Goal: Information Seeking & Learning: Learn about a topic

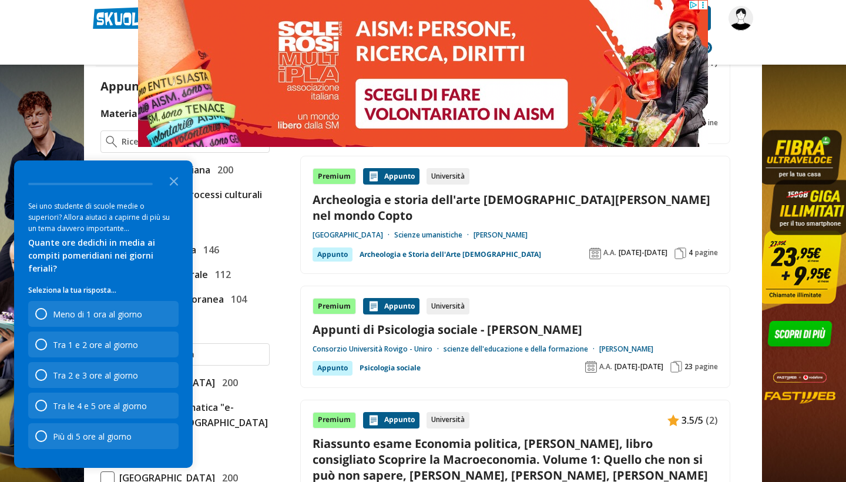
scroll to position [293, 0]
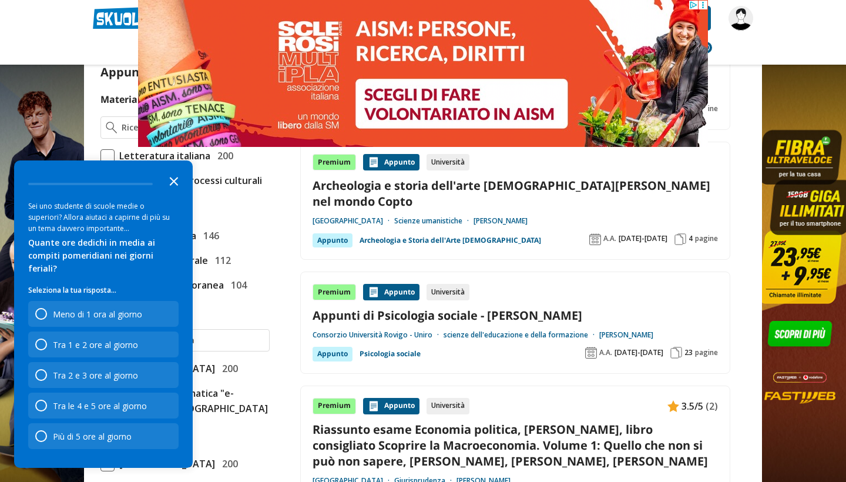
click at [172, 192] on icon "Close the survey" at bounding box center [173, 180] width 23 height 23
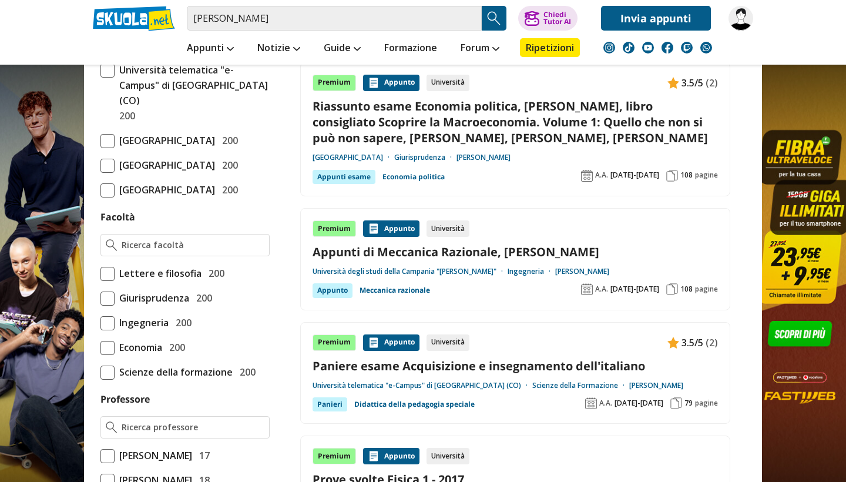
scroll to position [644, 0]
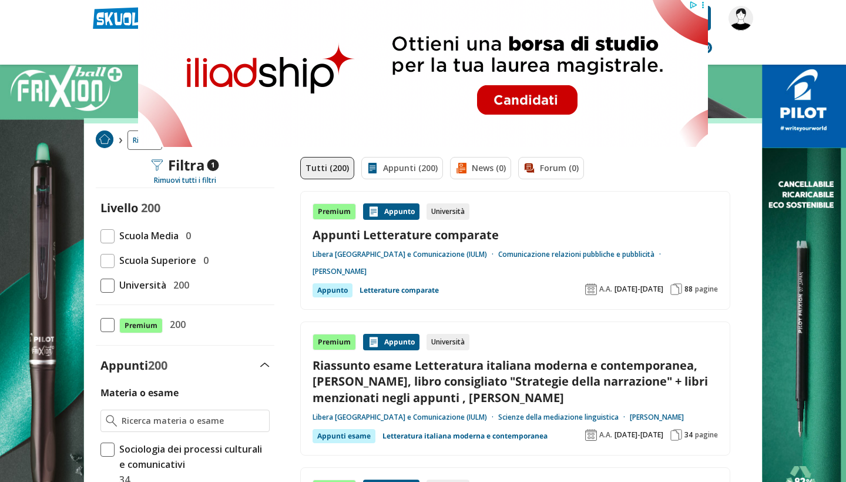
click at [488, 232] on link "Appunti Letterature comparate" at bounding box center [515, 235] width 405 height 16
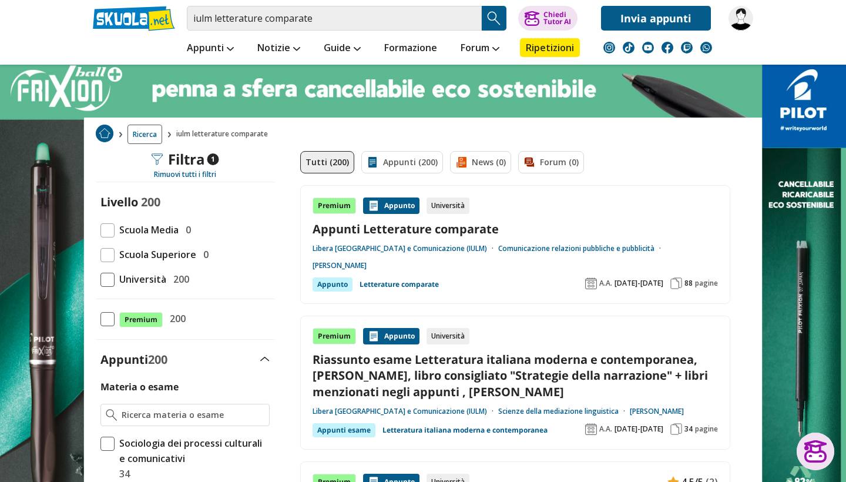
scroll to position [10, 0]
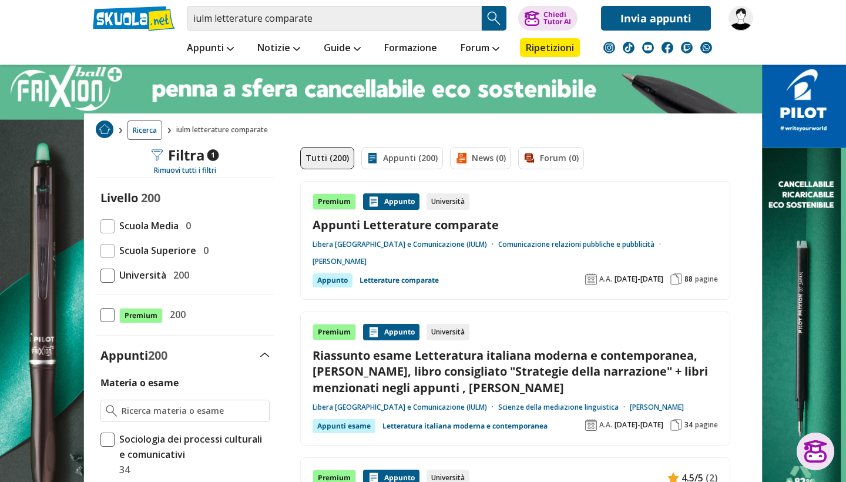
click at [494, 267] on div "Premium Appunto Università Appunti Letterature comparate Libera Università di L…" at bounding box center [515, 240] width 405 height 94
click at [349, 196] on div "Premium" at bounding box center [334, 201] width 43 height 16
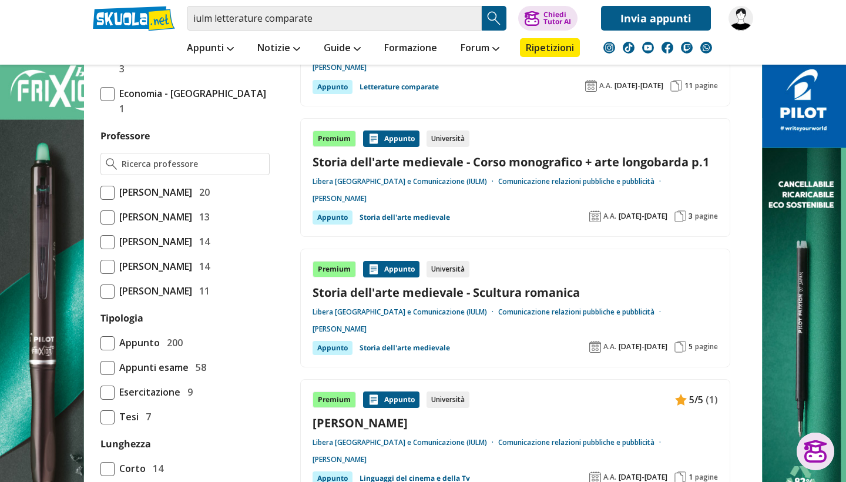
scroll to position [1050, 0]
click at [106, 260] on span at bounding box center [107, 267] width 14 height 14
click at [100, 266] on input "Proietti Paolo 14" at bounding box center [100, 266] width 0 height 0
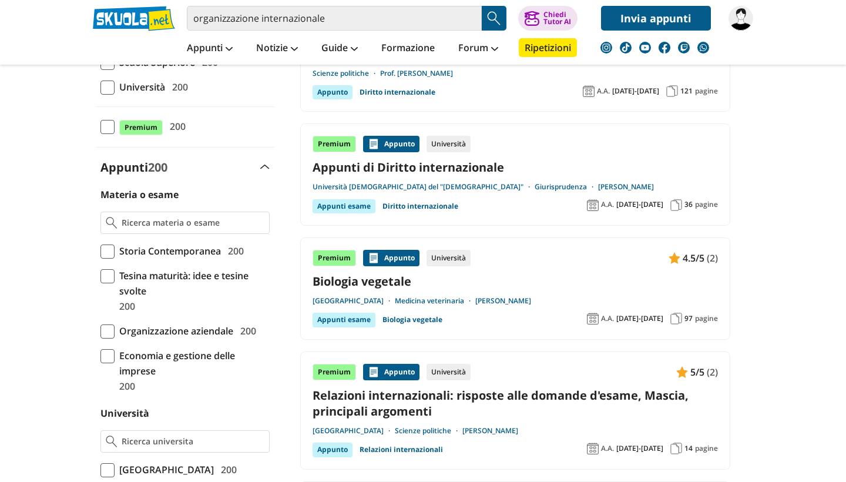
scroll to position [234, 0]
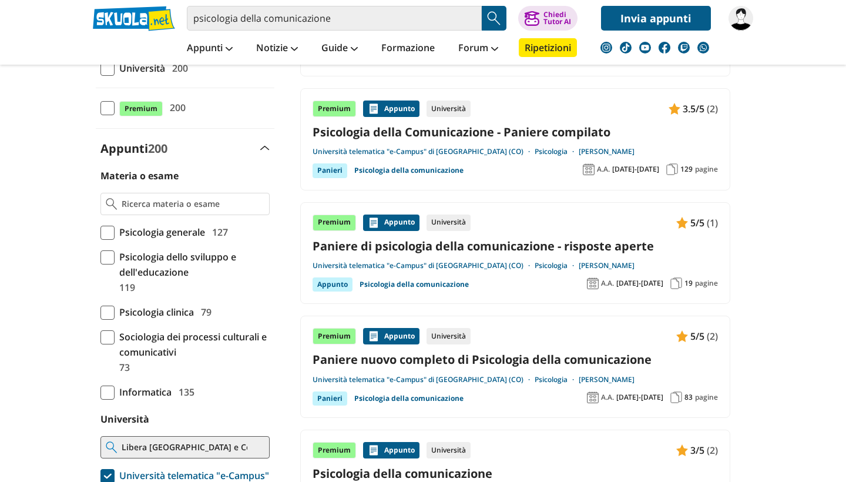
scroll to position [225, 0]
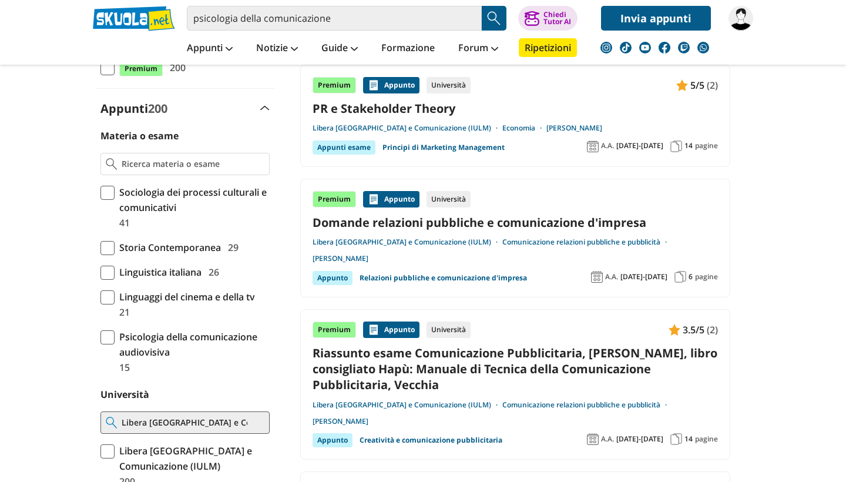
scroll to position [284, 0]
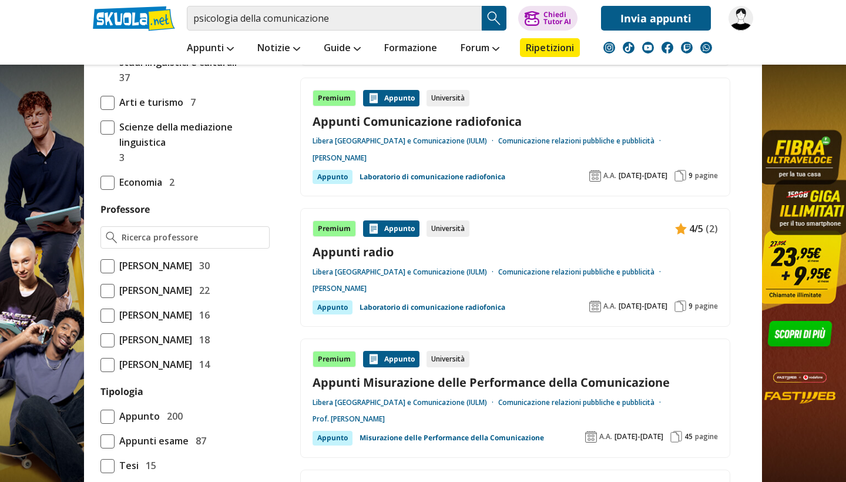
scroll to position [853, 0]
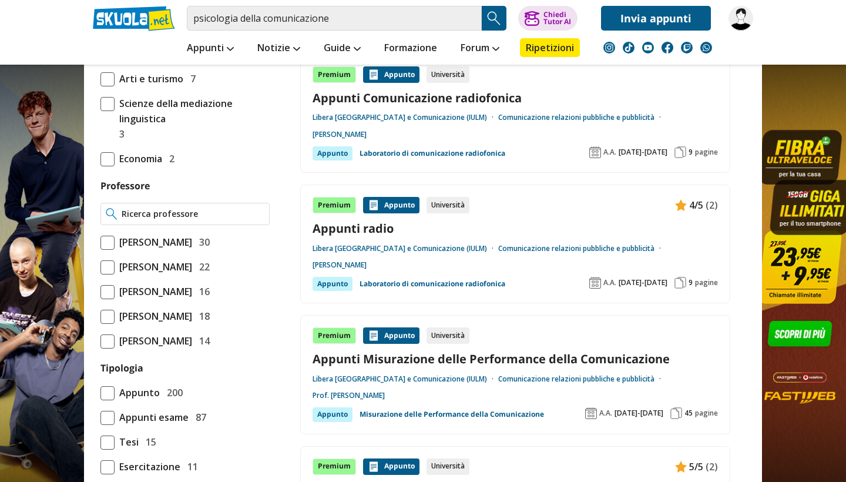
click at [211, 220] on div at bounding box center [184, 214] width 169 height 22
click at [200, 243] on span "30" at bounding box center [201, 241] width 15 height 15
click at [100, 242] on input "[PERSON_NAME] 30" at bounding box center [100, 242] width 0 height 0
click at [105, 244] on span at bounding box center [107, 243] width 14 height 14
click at [100, 242] on input "[PERSON_NAME] 30" at bounding box center [100, 242] width 0 height 0
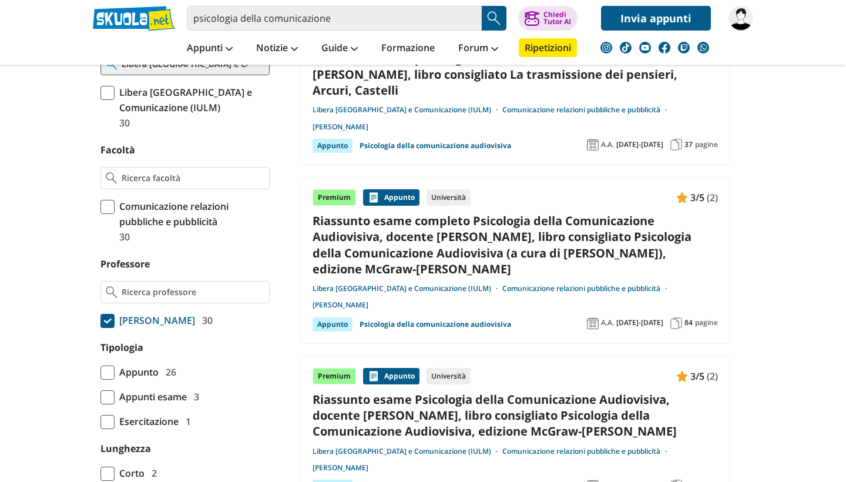
click at [113, 322] on span at bounding box center [107, 321] width 14 height 14
click at [100, 320] on input "Russo Vincenzo 30" at bounding box center [100, 320] width 0 height 0
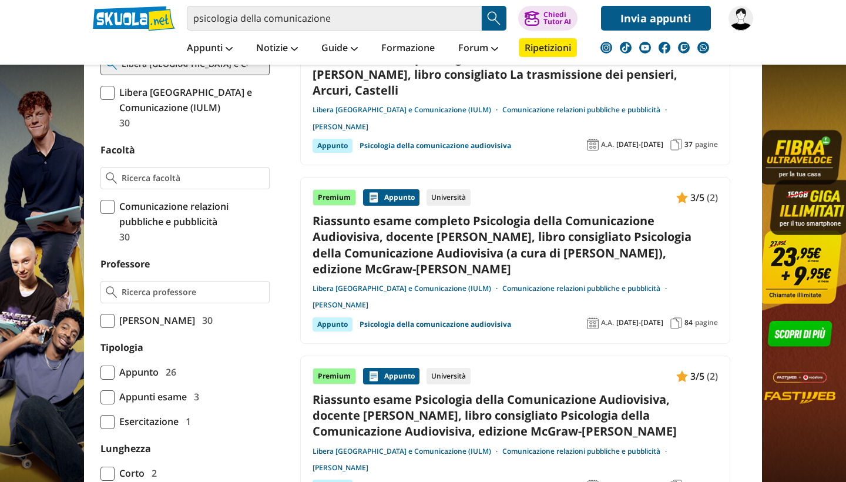
click at [110, 319] on span at bounding box center [107, 321] width 14 height 14
click at [100, 320] on input "Russo Vincenzo 30" at bounding box center [100, 320] width 0 height 0
click at [107, 320] on span at bounding box center [107, 321] width 14 height 14
click at [100, 320] on input "Russo Vincenzo 30" at bounding box center [100, 320] width 0 height 0
click at [160, 294] on input "Professore" at bounding box center [193, 292] width 143 height 12
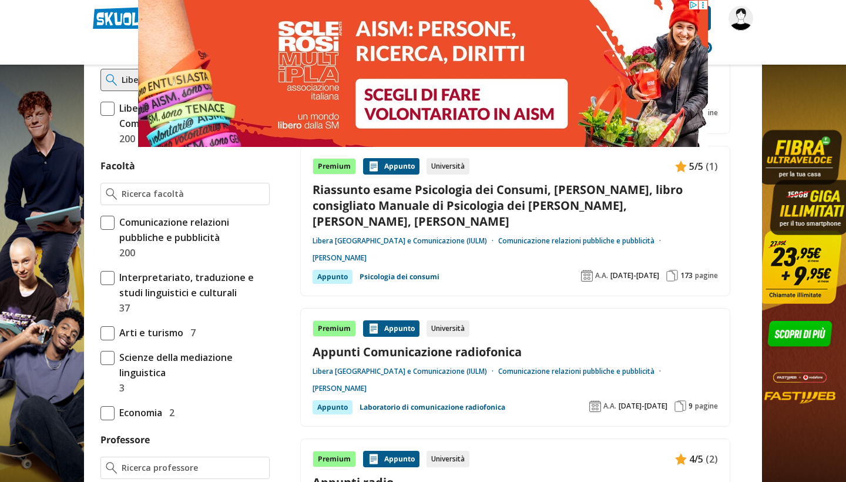
scroll to position [716, 0]
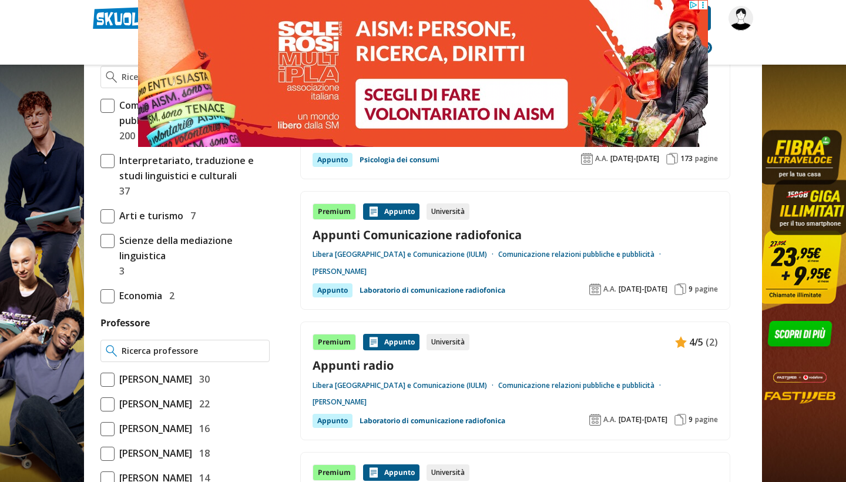
click at [184, 352] on input "Professore" at bounding box center [193, 351] width 143 height 12
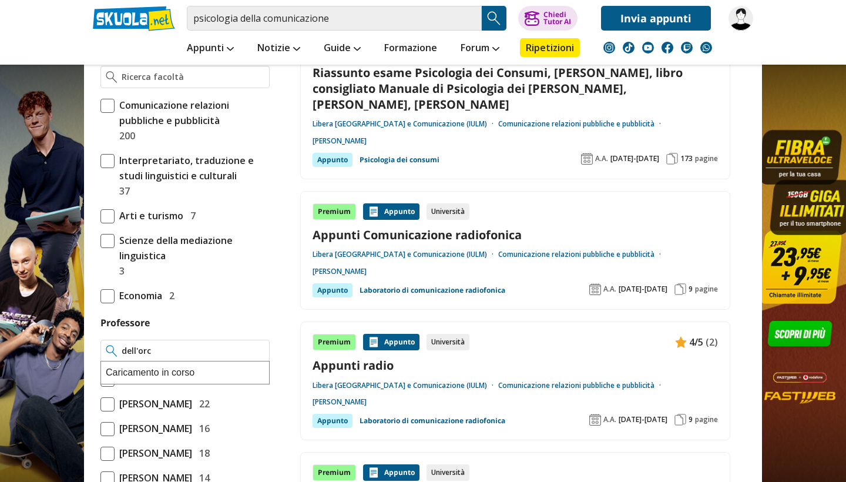
type input "dell'orco"
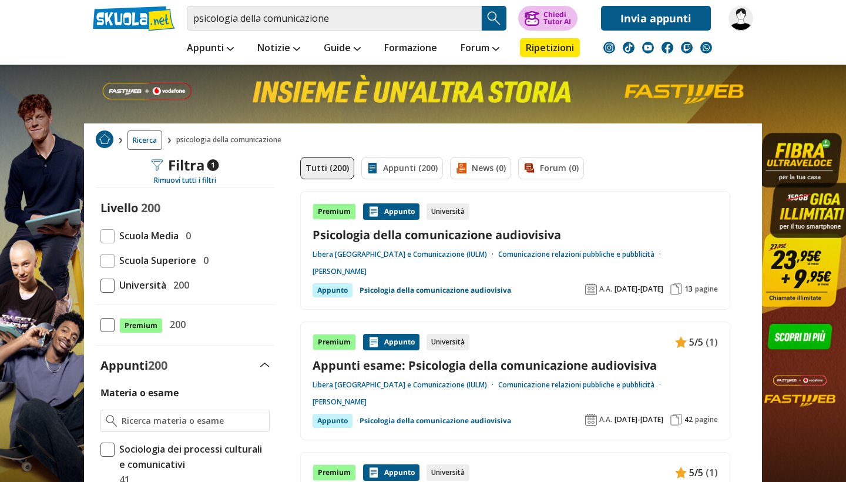
scroll to position [0, 0]
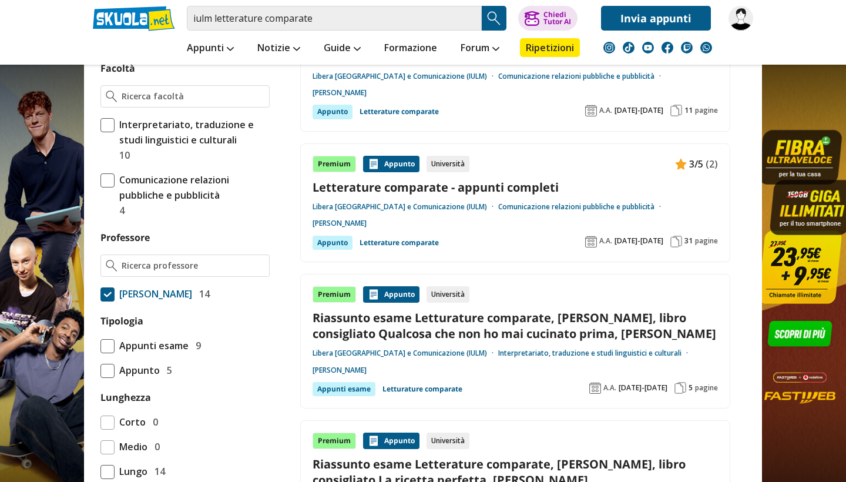
scroll to position [600, 0]
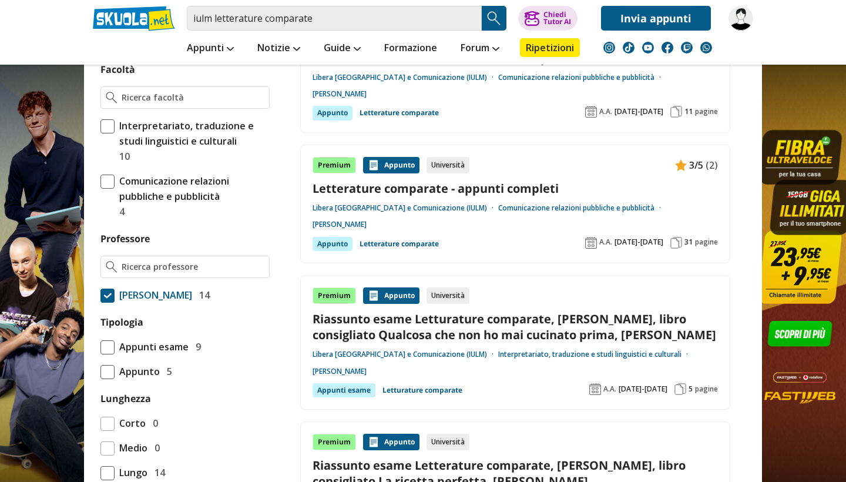
click at [515, 184] on link "Letterature comparate - appunti completi" at bounding box center [515, 188] width 405 height 16
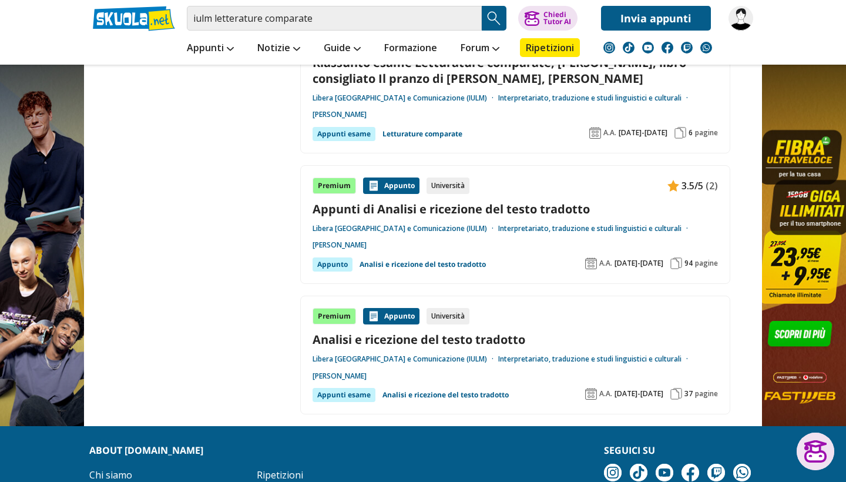
scroll to position [1679, 0]
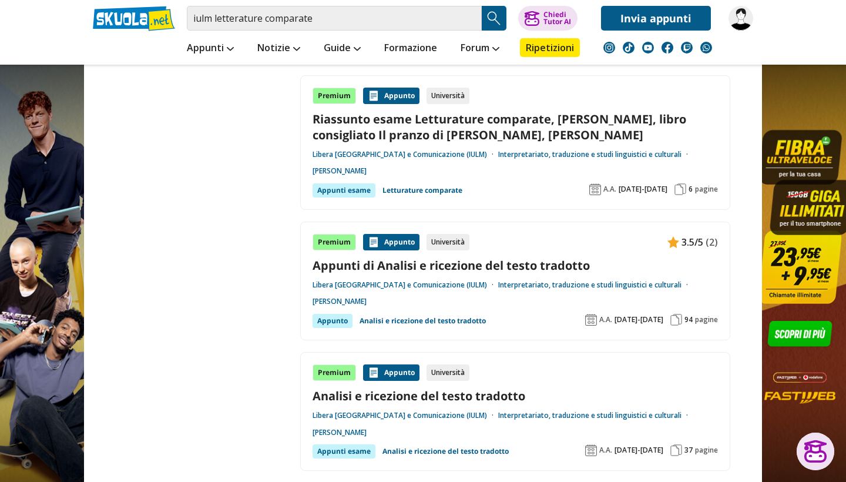
click at [510, 272] on link "Appunti di Analisi e ricezione del testo tradotto" at bounding box center [515, 265] width 405 height 16
